Goal: Task Accomplishment & Management: Use online tool/utility

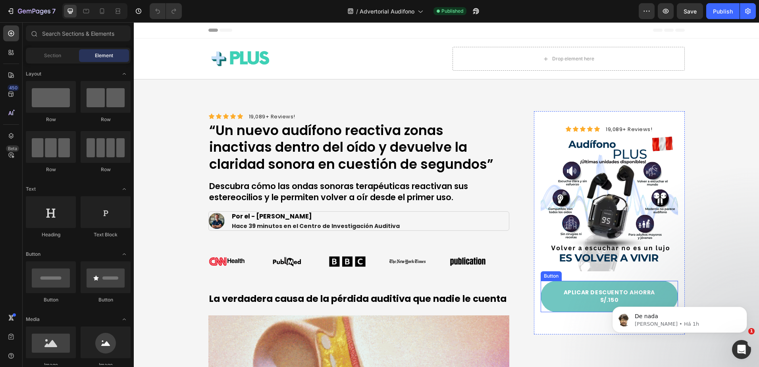
click at [639, 283] on link "APLICAR DESCUENTO AHORRA S/.150" at bounding box center [609, 296] width 137 height 31
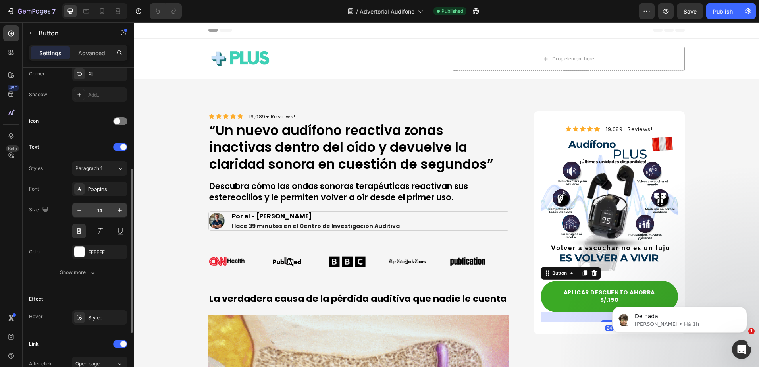
scroll to position [309, 0]
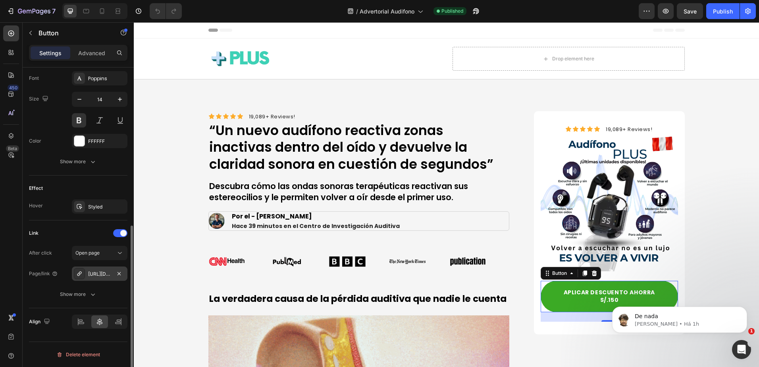
click at [100, 274] on div "http://audifono-plus.site/audio2" at bounding box center [99, 274] width 23 height 7
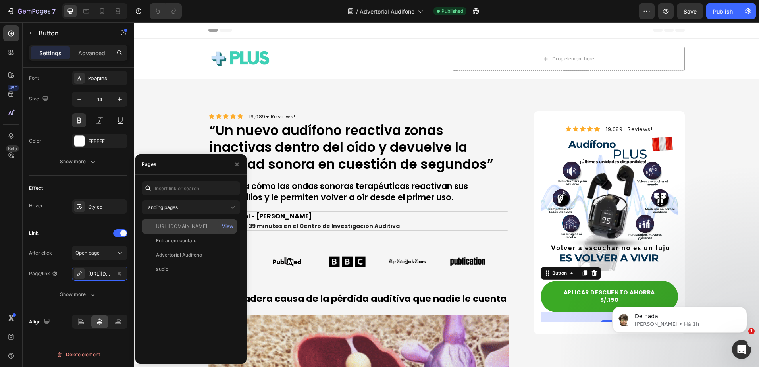
click at [192, 227] on div "http://audifono-plus.site/pages/audio2" at bounding box center [181, 226] width 51 height 7
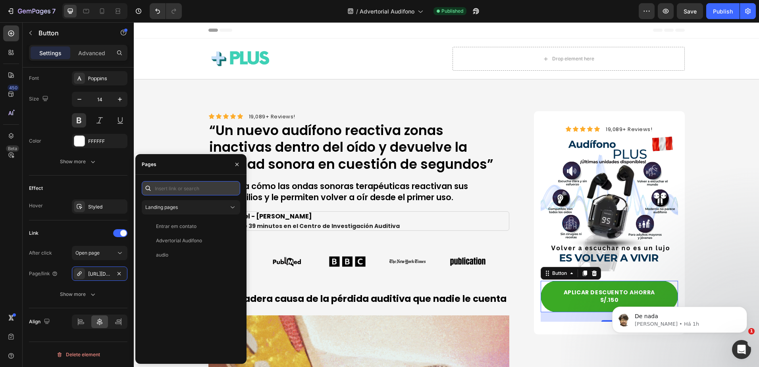
click at [182, 190] on input "text" at bounding box center [191, 188] width 99 height 14
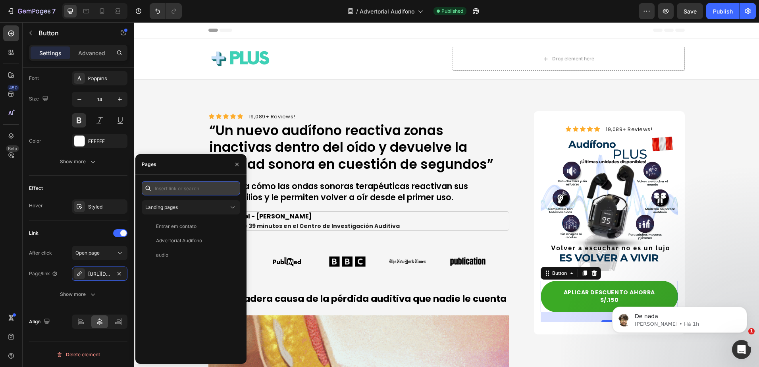
paste input "https://audifonoplus.com/pages/audio"
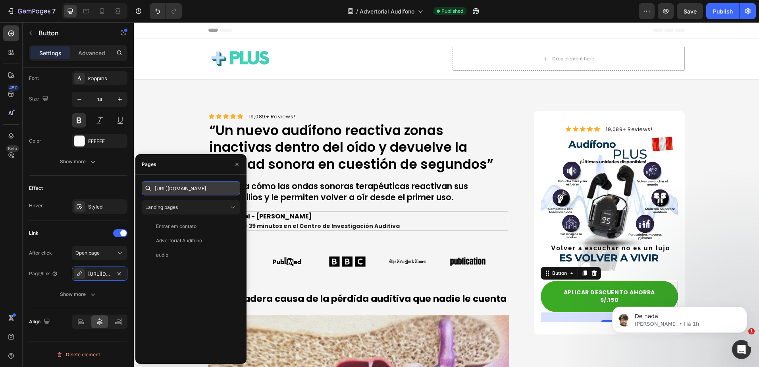
scroll to position [0, 17]
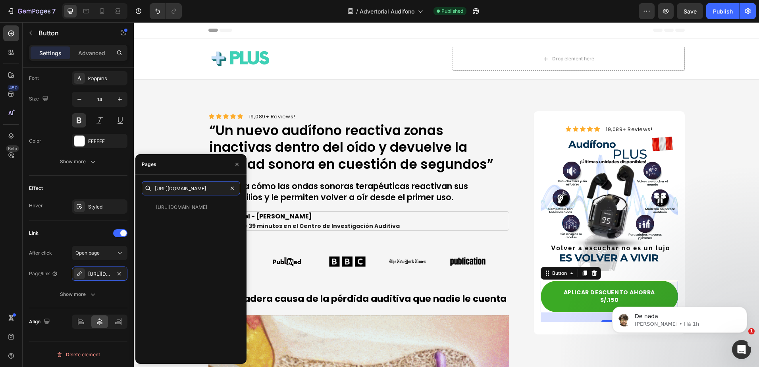
type input "https://audifonoplus.com/pages/audio"
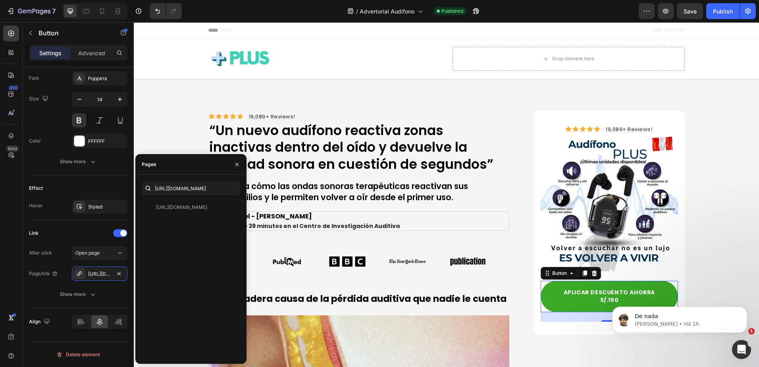
scroll to position [0, 0]
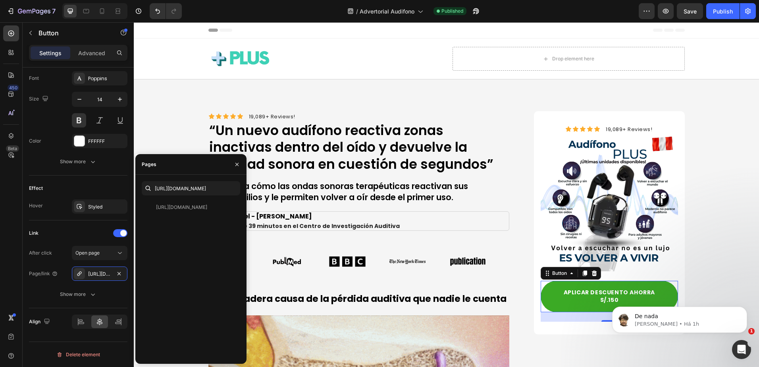
click at [207, 209] on div "https://audifonoplus.com/pages/audio" at bounding box center [181, 207] width 51 height 7
click at [178, 211] on div "https://audifonoplus.com/pages/audio View" at bounding box center [189, 207] width 95 height 14
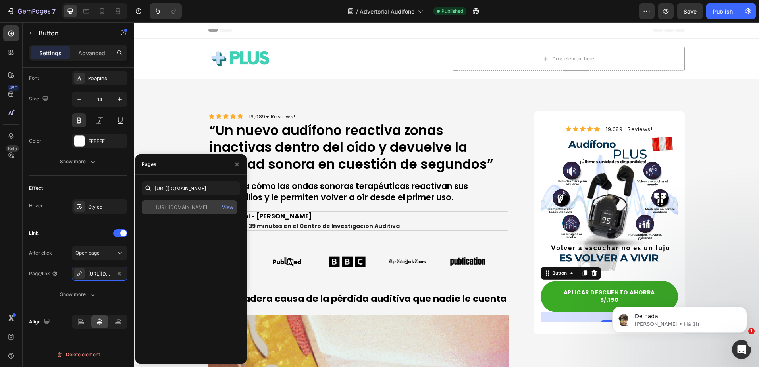
click at [178, 211] on div "https://audifonoplus.com/pages/audio View" at bounding box center [189, 207] width 95 height 14
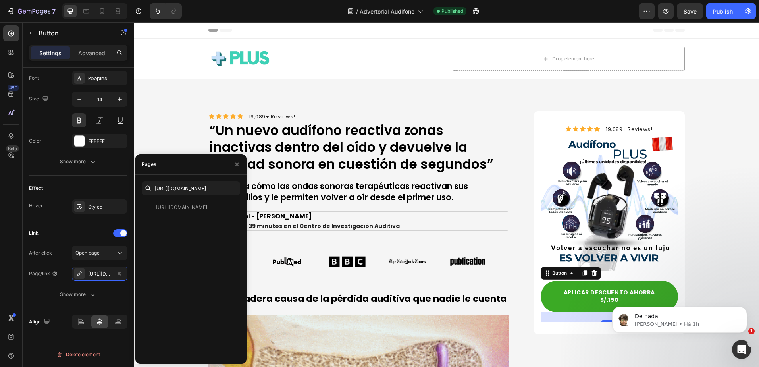
drag, startPoint x: 178, startPoint y: 211, endPoint x: 183, endPoint y: 228, distance: 17.7
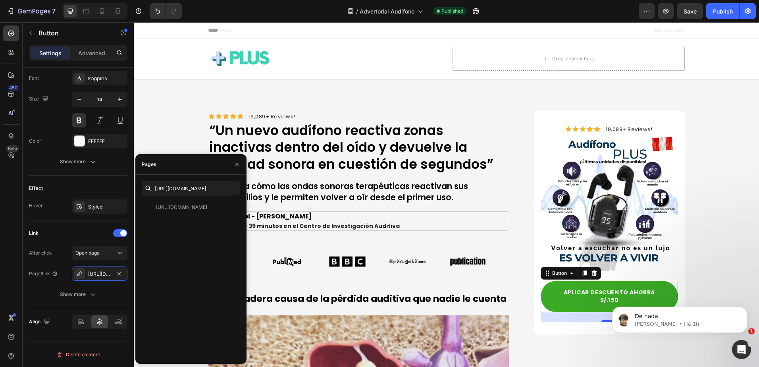
click at [183, 228] on div "https://audifonoplus.com/pages/audio View" at bounding box center [191, 278] width 99 height 157
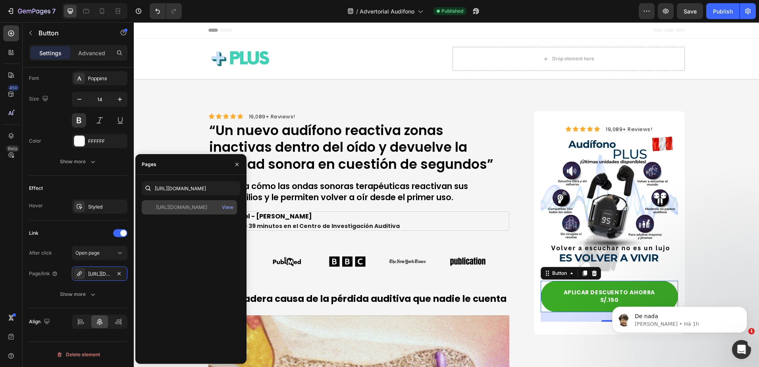
click at [176, 206] on div "https://audifonoplus.com/pages/audio" at bounding box center [181, 207] width 51 height 7
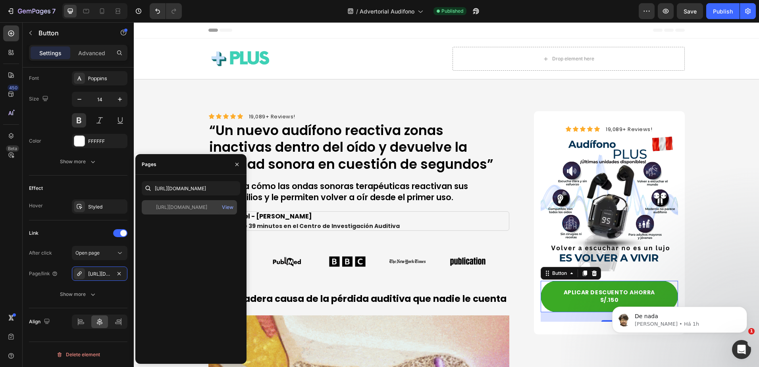
click at [176, 206] on div "https://audifonoplus.com/pages/audio" at bounding box center [181, 207] width 51 height 7
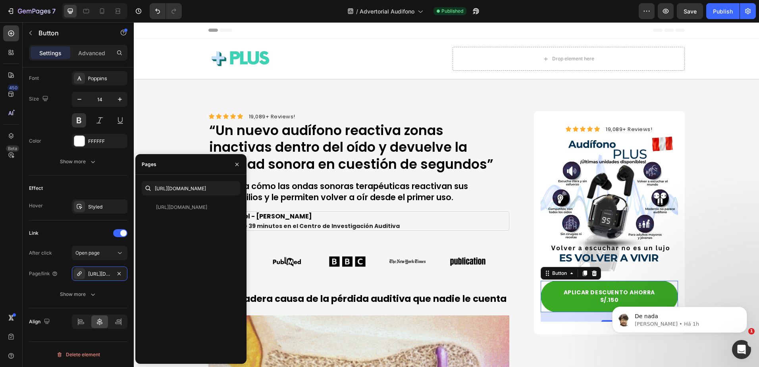
drag, startPoint x: 176, startPoint y: 206, endPoint x: 200, endPoint y: 248, distance: 48.4
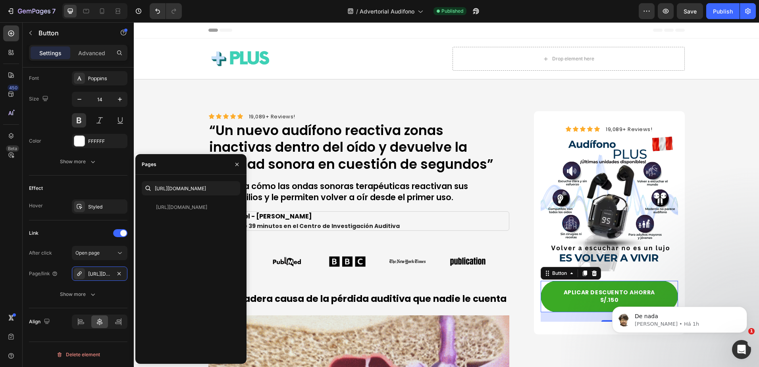
click at [200, 248] on div "https://audifonoplus.com/pages/audio View" at bounding box center [191, 278] width 99 height 157
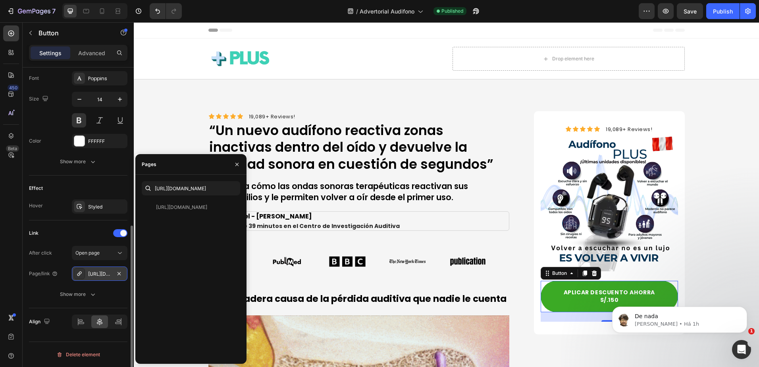
click at [99, 278] on div "https://audifonoplus.com/audio" at bounding box center [100, 274] width 56 height 14
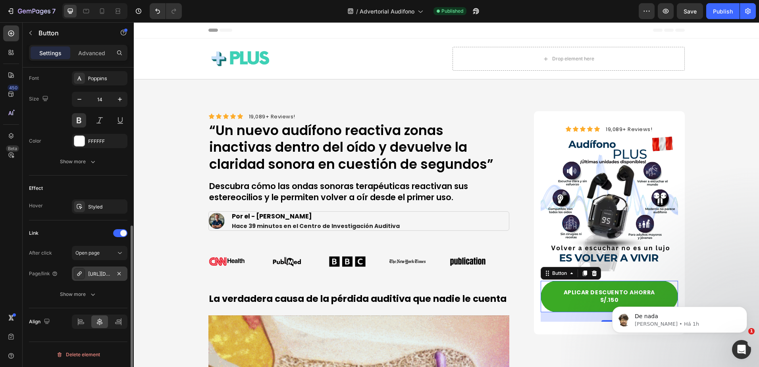
click at [102, 273] on div "https://audifonoplus.com/audio" at bounding box center [99, 274] width 23 height 7
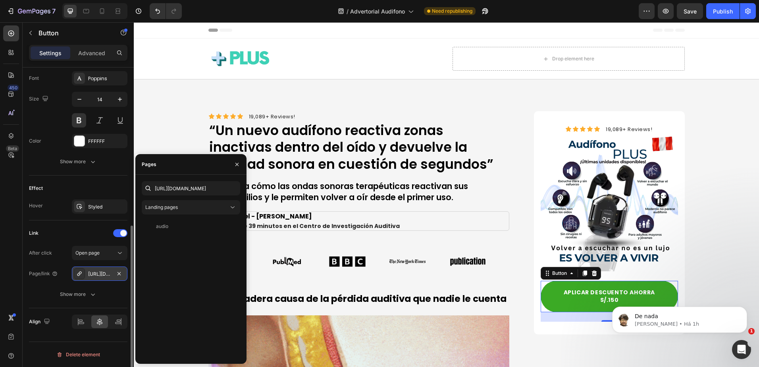
click at [97, 278] on div "https://audifonoplus.com/audio" at bounding box center [100, 274] width 56 height 14
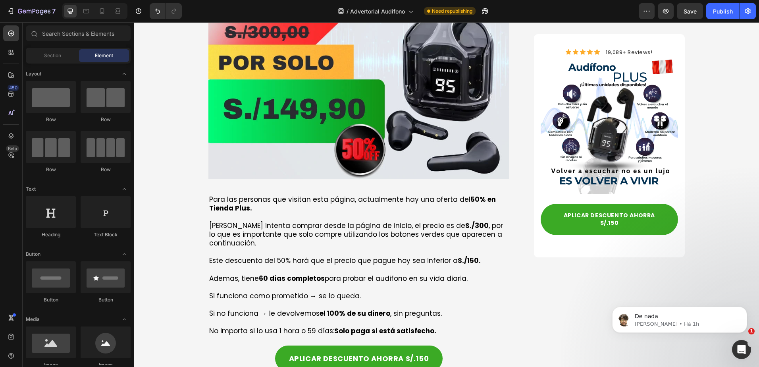
scroll to position [3006, 0]
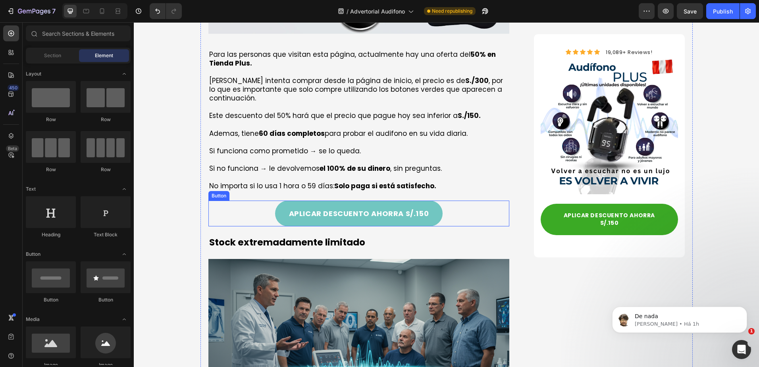
click at [426, 201] on link "APLICAR DESCUENTO AHORRA S/.150" at bounding box center [359, 214] width 168 height 26
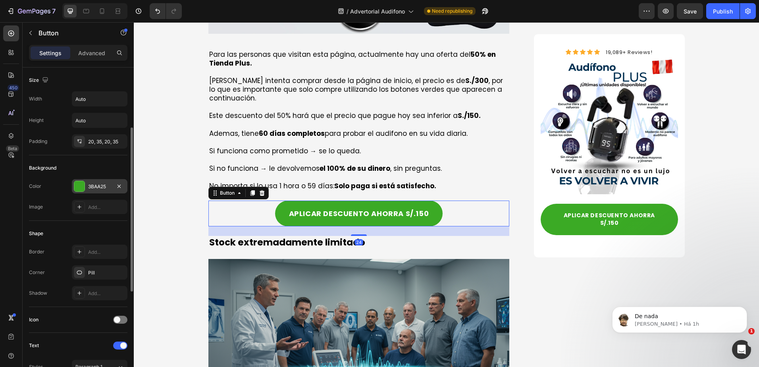
scroll to position [278, 0]
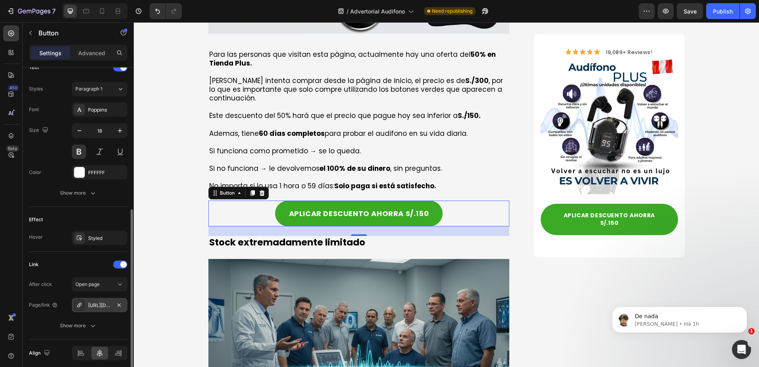
click at [108, 301] on div "http://audifono-plus.site/audio2" at bounding box center [100, 305] width 56 height 14
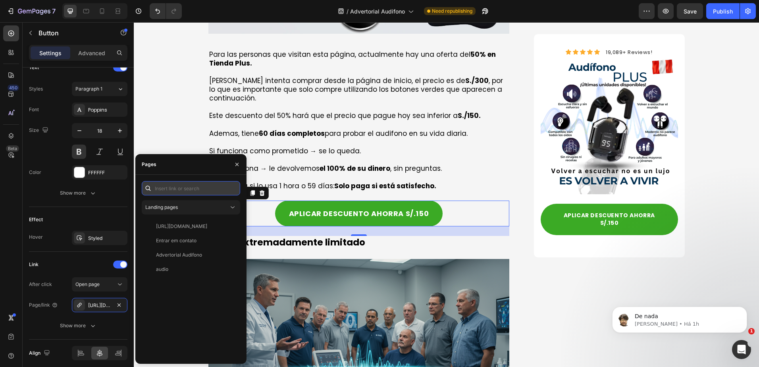
click at [180, 192] on input "text" at bounding box center [191, 188] width 99 height 14
paste input "https://audifonoplus.com/pages/audio"
type input "https://audifonoplus.com/pages/audio"
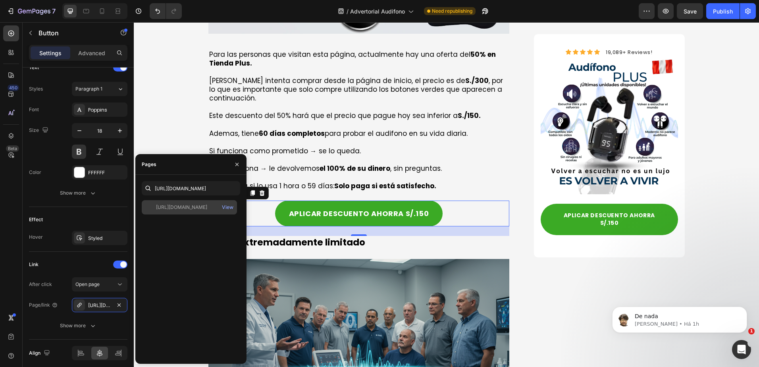
scroll to position [0, 0]
click at [189, 210] on div "https://audifonoplus.com/pages/audio" at bounding box center [181, 207] width 51 height 7
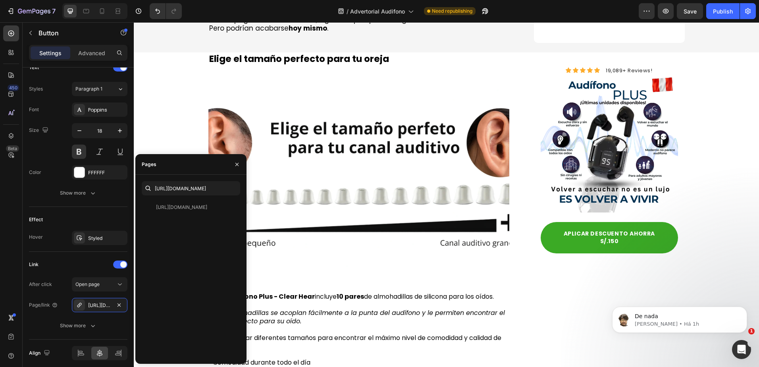
scroll to position [3681, 0]
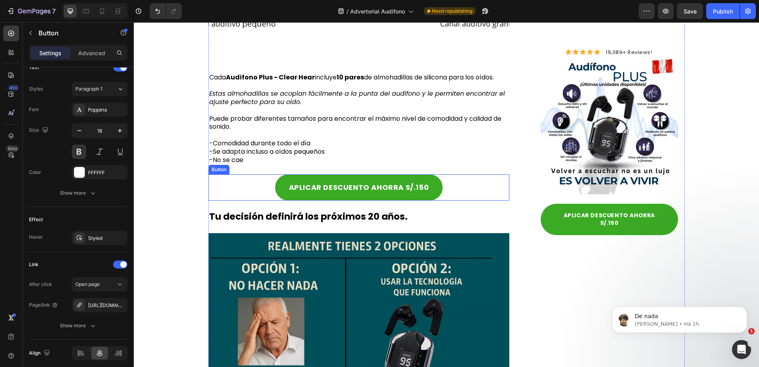
click at [458, 187] on div "APLICAR DESCUENTO AHORRA S/.150 Button" at bounding box center [359, 187] width 301 height 26
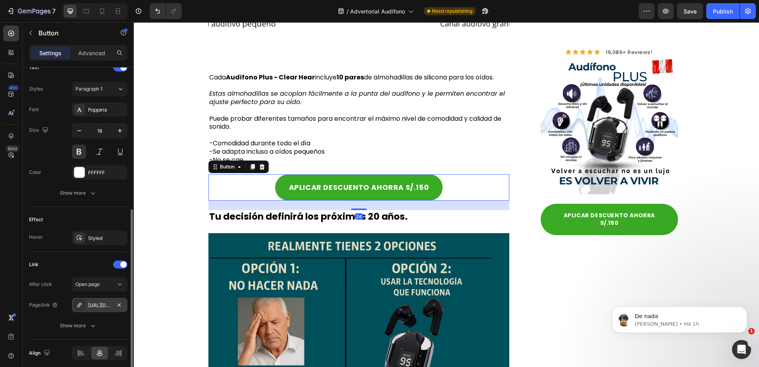
click at [108, 299] on div "http://audifono-plus.site/audio2" at bounding box center [100, 305] width 56 height 14
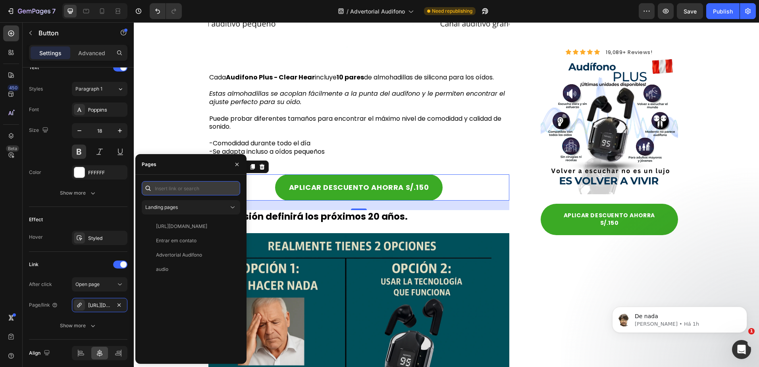
click at [203, 190] on input "text" at bounding box center [191, 188] width 99 height 14
paste input "https://audifonoplus.com/pages/audio"
type input "https://audifonoplus.com/pages/audio"
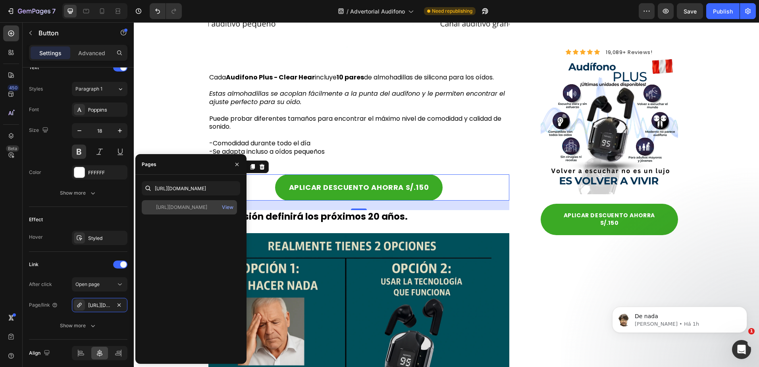
scroll to position [0, 0]
click at [206, 205] on div "https://audifonoplus.com/pages/audio" at bounding box center [181, 207] width 51 height 7
click at [222, 205] on div "View" at bounding box center [228, 207] width 12 height 7
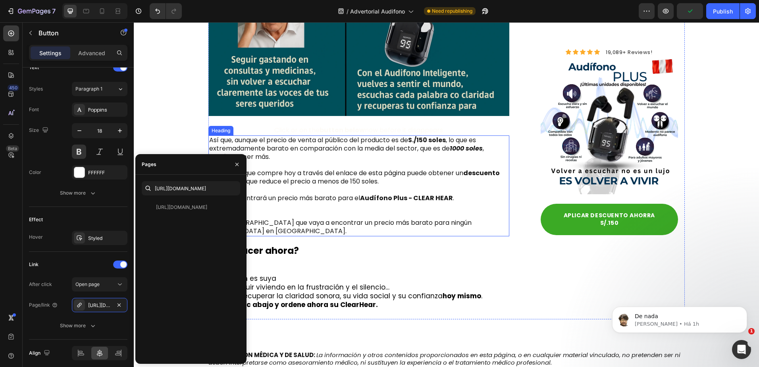
scroll to position [4158, 0]
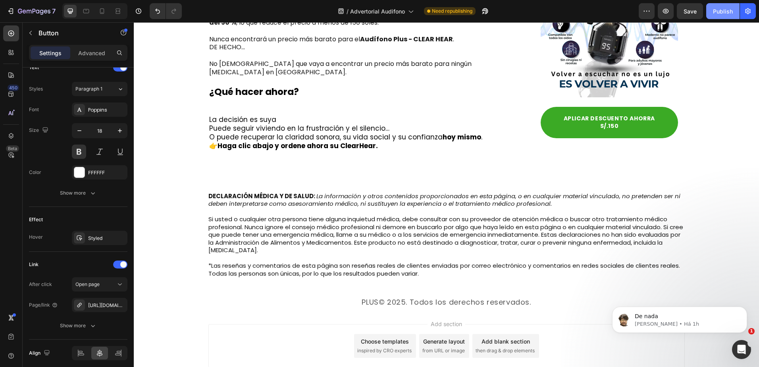
click at [719, 18] on button "Publish" at bounding box center [723, 11] width 33 height 16
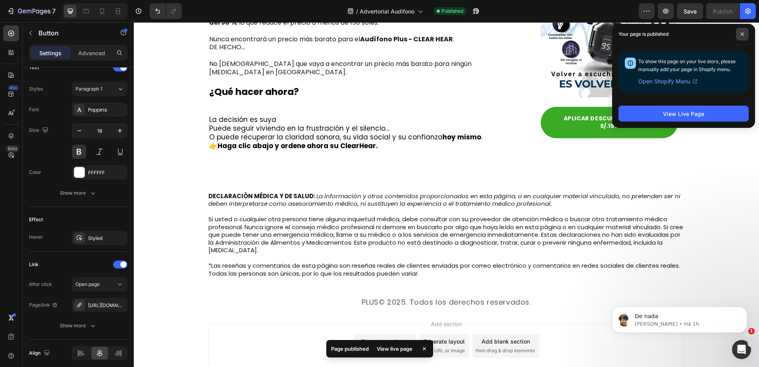
click at [748, 29] on span at bounding box center [742, 34] width 13 height 13
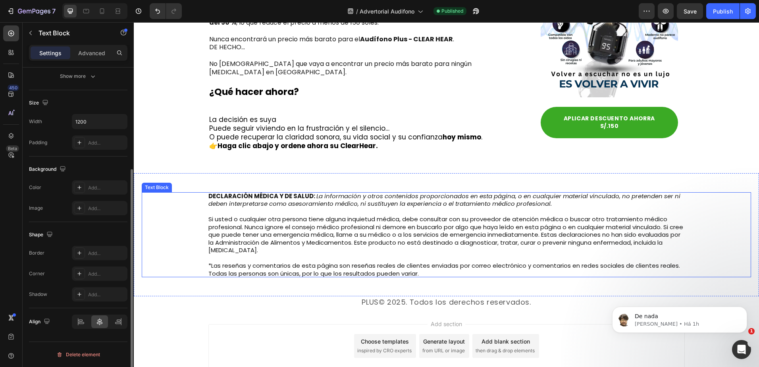
scroll to position [0, 0]
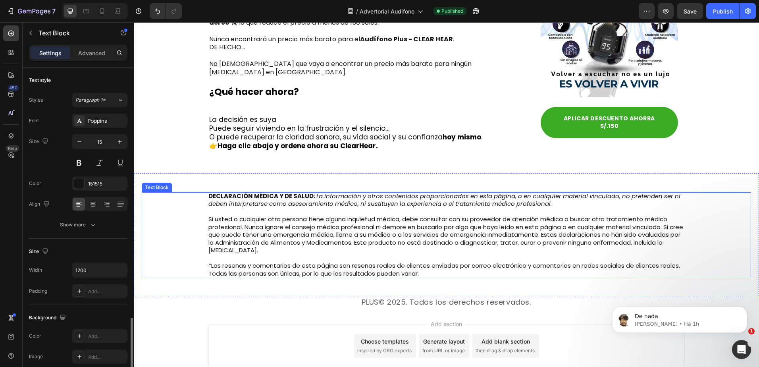
click at [308, 217] on p "Si usted o cualquier otra persona tiene alguna inquietud médica, debe consultar…" at bounding box center [447, 234] width 477 height 39
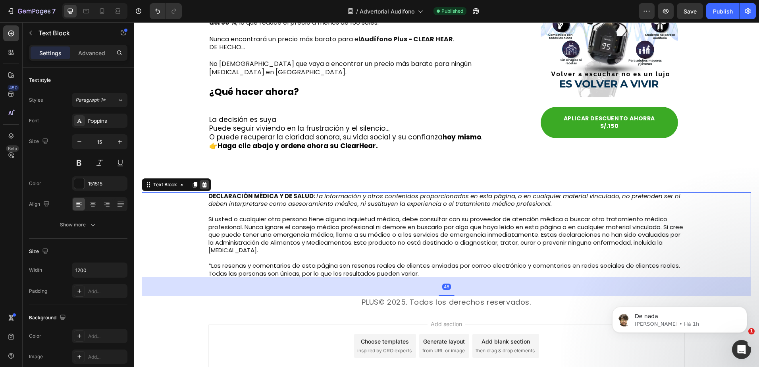
click at [207, 182] on icon at bounding box center [204, 185] width 6 height 6
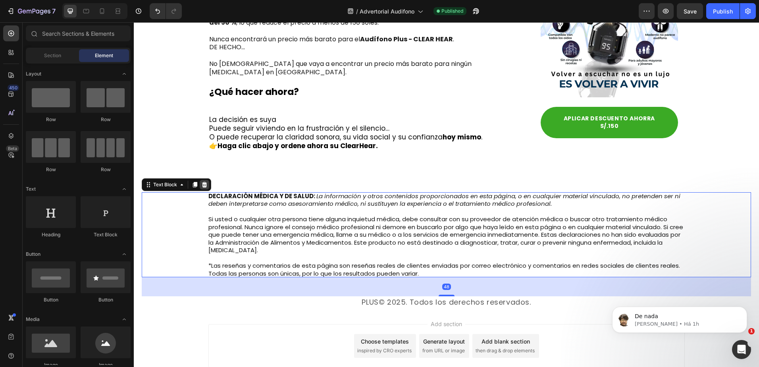
scroll to position [4106, 0]
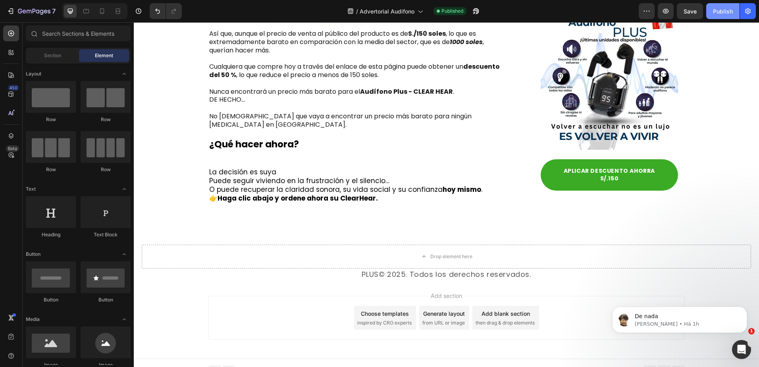
click at [734, 8] on button "Publish" at bounding box center [723, 11] width 33 height 16
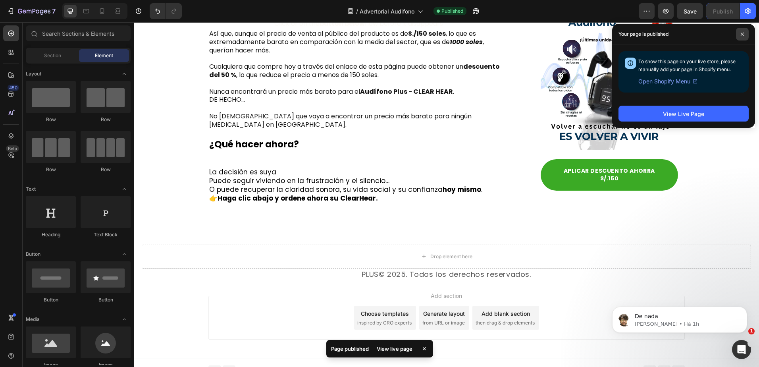
click at [745, 31] on span at bounding box center [742, 34] width 13 height 13
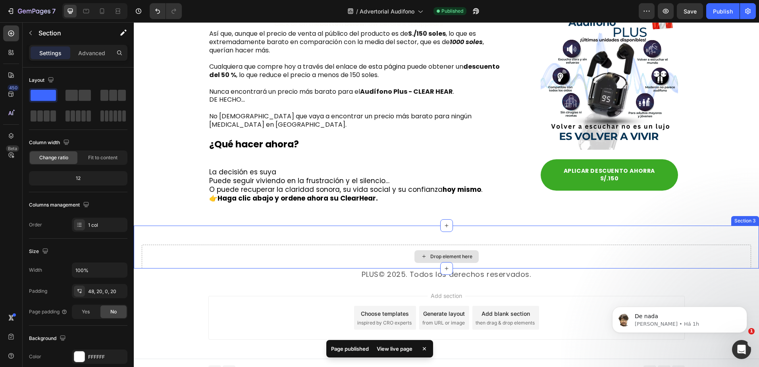
click at [354, 245] on div "Drop element here" at bounding box center [447, 257] width 610 height 24
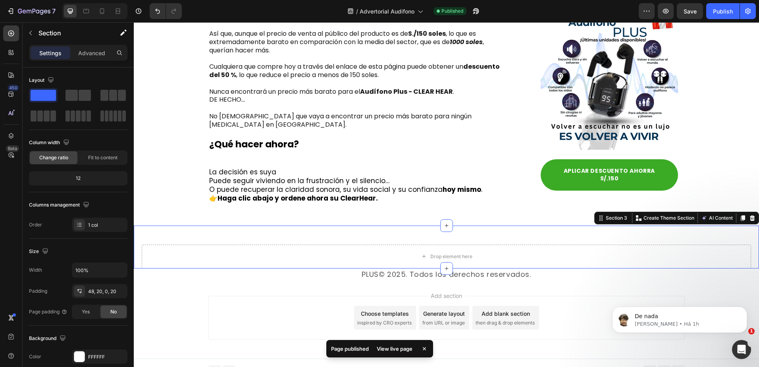
click at [745, 212] on div "Section 3 You can create reusable sections Create Theme Section AI Content Writ…" at bounding box center [677, 218] width 165 height 13
click at [748, 214] on div at bounding box center [753, 218] width 10 height 10
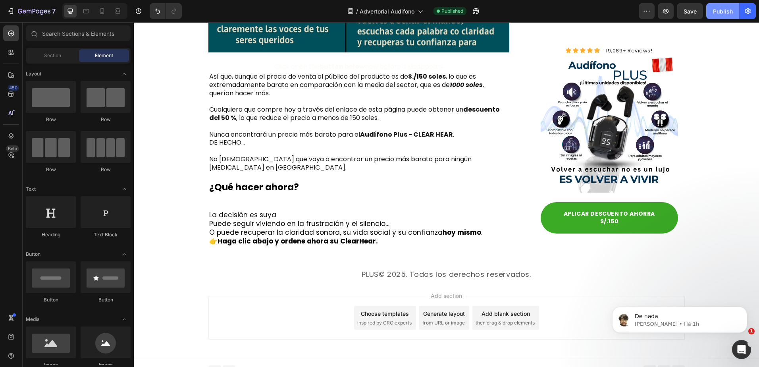
click at [719, 10] on div "Publish" at bounding box center [723, 11] width 20 height 8
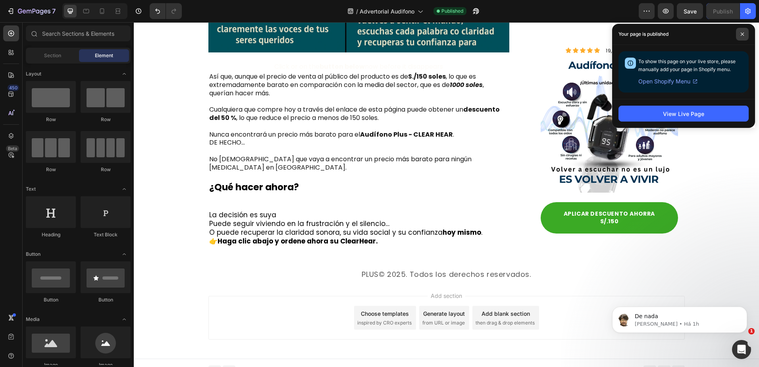
click at [737, 35] on span at bounding box center [742, 34] width 13 height 13
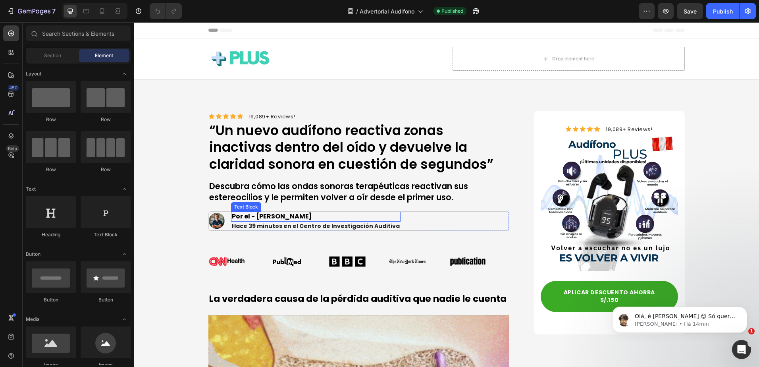
click at [284, 219] on strong "Por el - [PERSON_NAME]" at bounding box center [272, 216] width 80 height 9
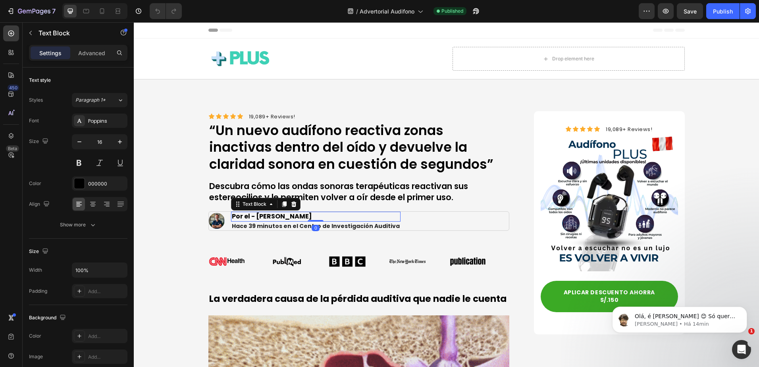
click at [267, 218] on strong "Por el - [PERSON_NAME]" at bounding box center [272, 216] width 80 height 9
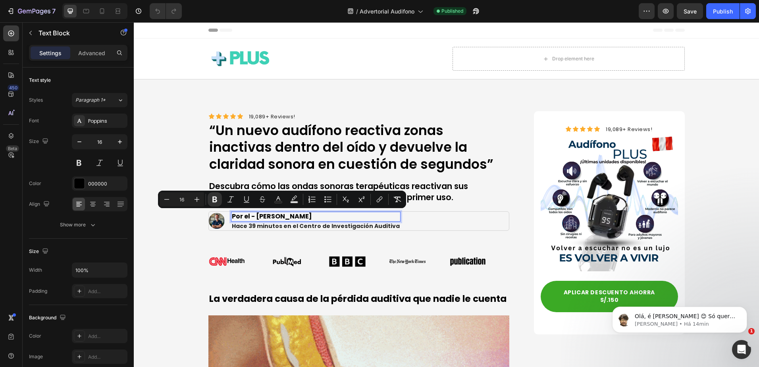
drag, startPoint x: 265, startPoint y: 218, endPoint x: 308, endPoint y: 218, distance: 43.3
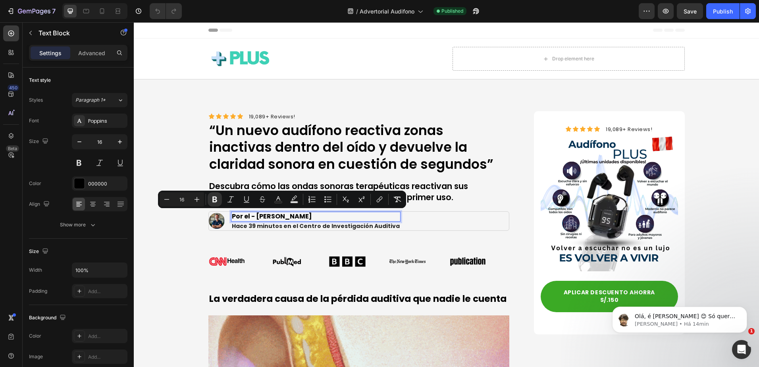
click at [308, 218] on p "Por el - [PERSON_NAME]" at bounding box center [316, 217] width 168 height 8
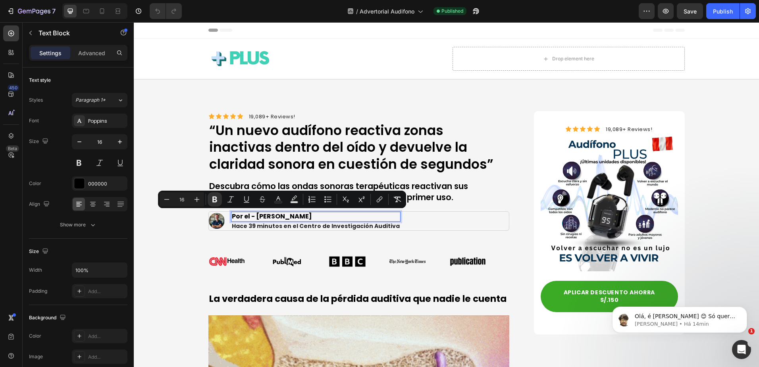
click at [279, 217] on strong "Por el - [PERSON_NAME]" at bounding box center [272, 216] width 80 height 9
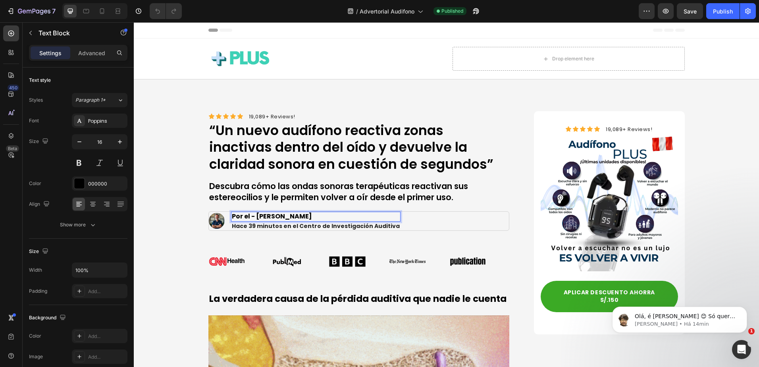
click at [272, 218] on strong "Por el - [PERSON_NAME]" at bounding box center [272, 216] width 80 height 9
click at [301, 216] on strong "Por el - [PERSON_NAME]" at bounding box center [272, 216] width 80 height 9
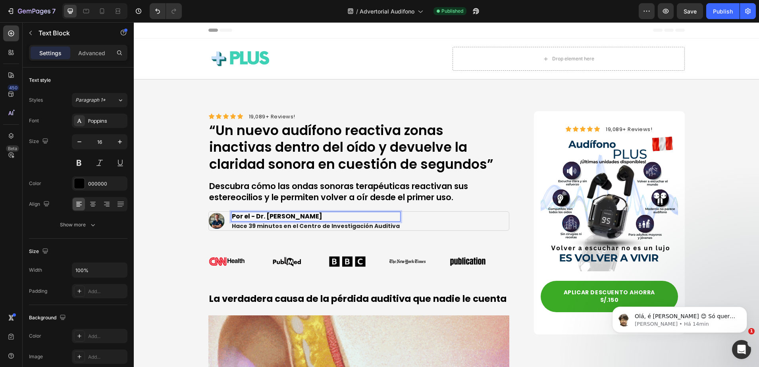
click at [301, 216] on p "Por el - Dr. [PERSON_NAME]" at bounding box center [316, 217] width 168 height 8
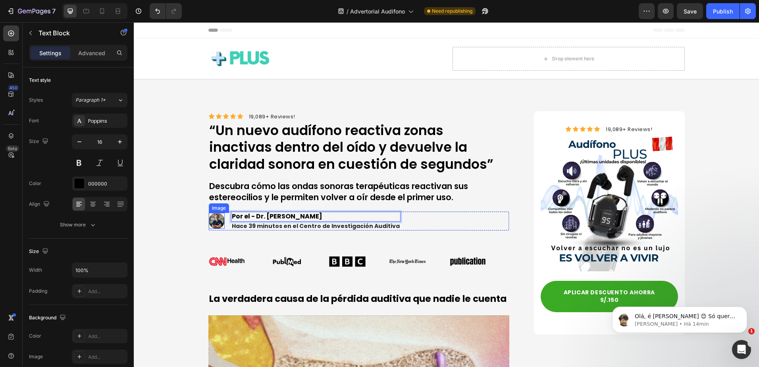
click at [210, 222] on img at bounding box center [217, 221] width 16 height 16
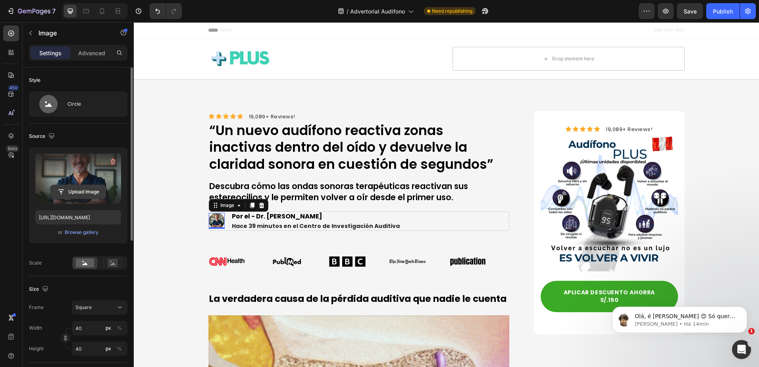
click at [77, 191] on input "file" at bounding box center [78, 192] width 55 height 14
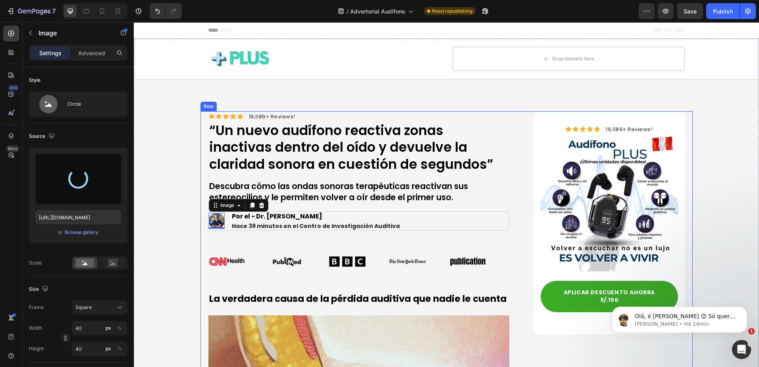
type input "[URL][DOMAIN_NAME]"
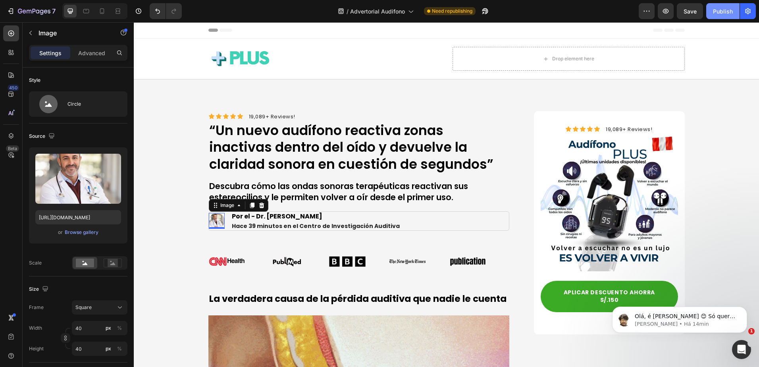
click at [729, 8] on div "Publish" at bounding box center [723, 11] width 20 height 8
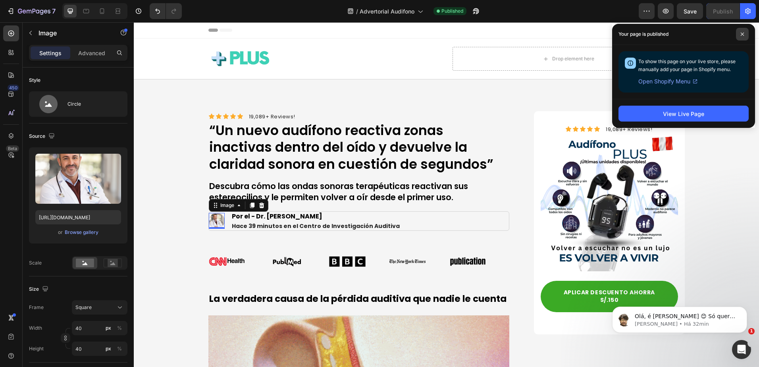
click at [748, 34] on span at bounding box center [742, 34] width 13 height 13
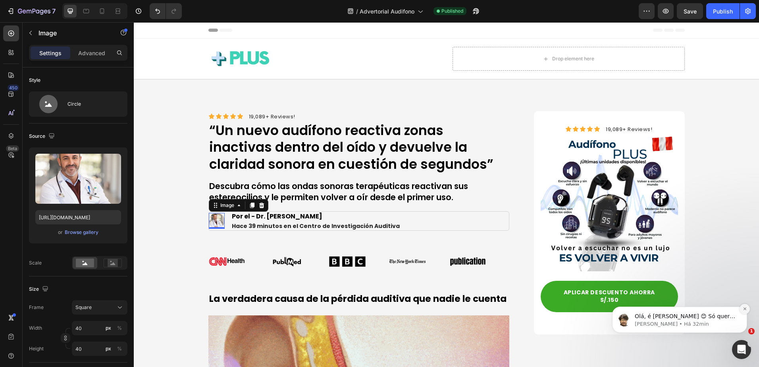
click at [744, 308] on icon "Dismiss notification" at bounding box center [745, 308] width 3 height 3
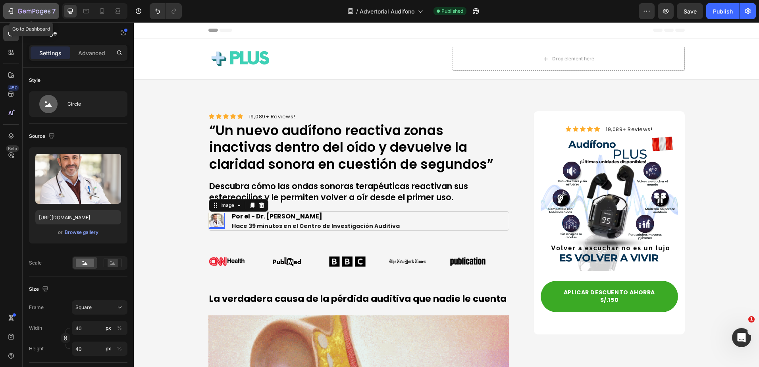
click at [14, 15] on div "7" at bounding box center [31, 11] width 49 height 10
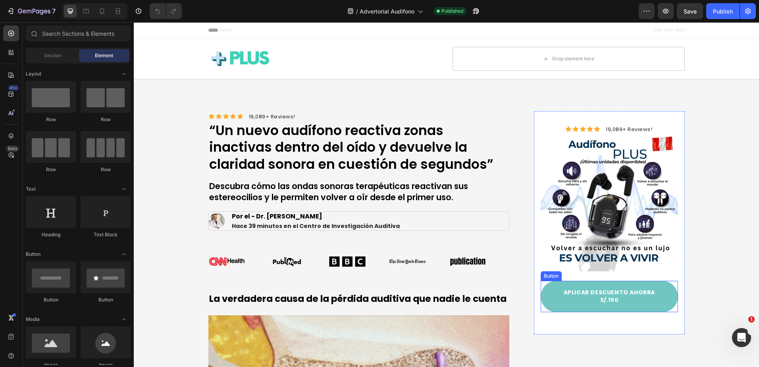
click at [657, 285] on link "APLICAR DESCUENTO AHORRA S/.150" at bounding box center [609, 296] width 137 height 31
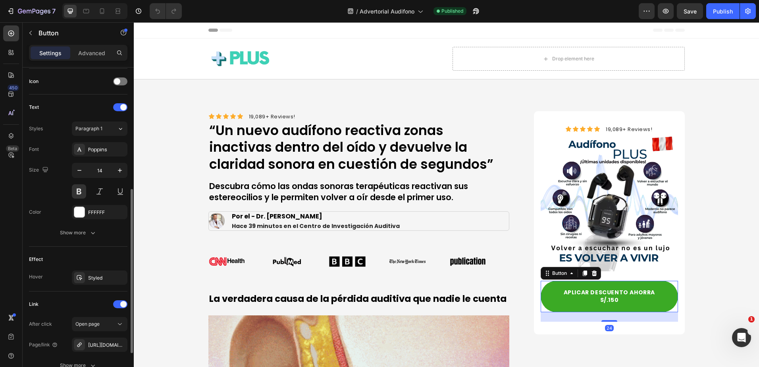
scroll to position [309, 0]
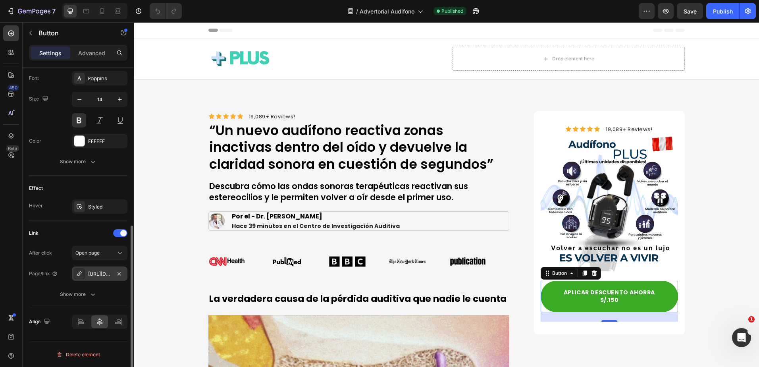
click at [105, 274] on div "https://audifonoplus.com/audio" at bounding box center [99, 274] width 23 height 7
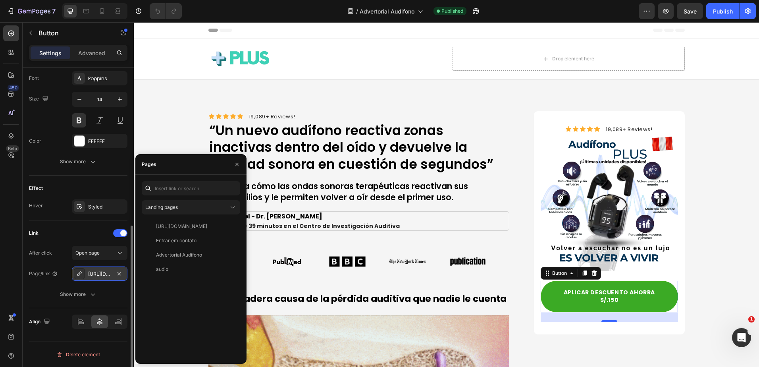
click at [79, 274] on icon at bounding box center [79, 273] width 4 height 4
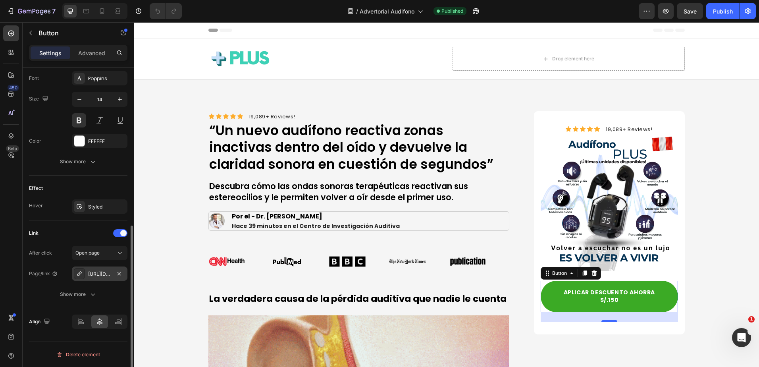
click at [97, 277] on div "https://audifonoplus.com/audio" at bounding box center [99, 274] width 23 height 7
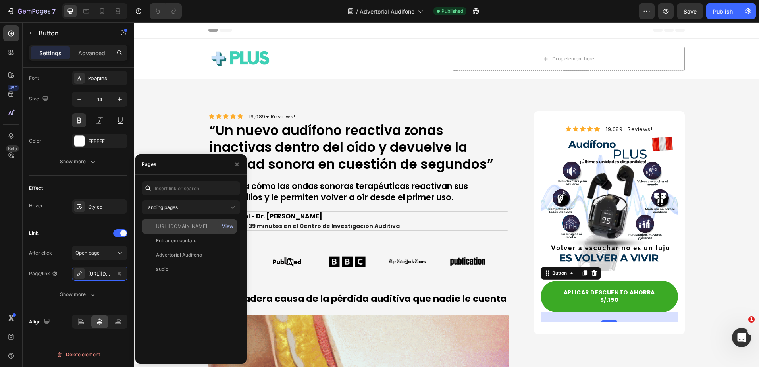
click at [228, 227] on div "View" at bounding box center [228, 226] width 12 height 7
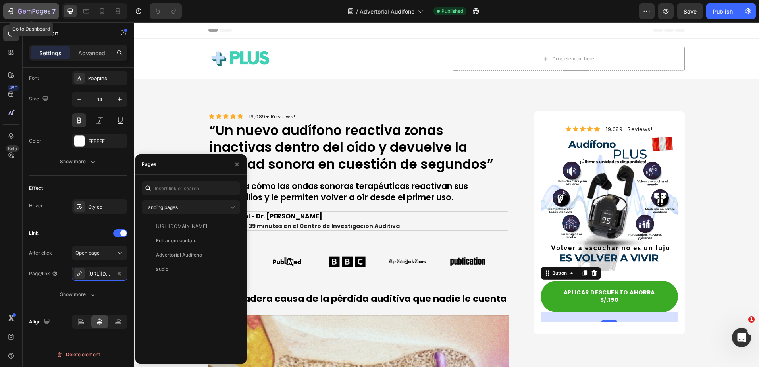
click at [8, 10] on icon "button" at bounding box center [11, 11] width 8 height 8
